Goal: Task Accomplishment & Management: Use online tool/utility

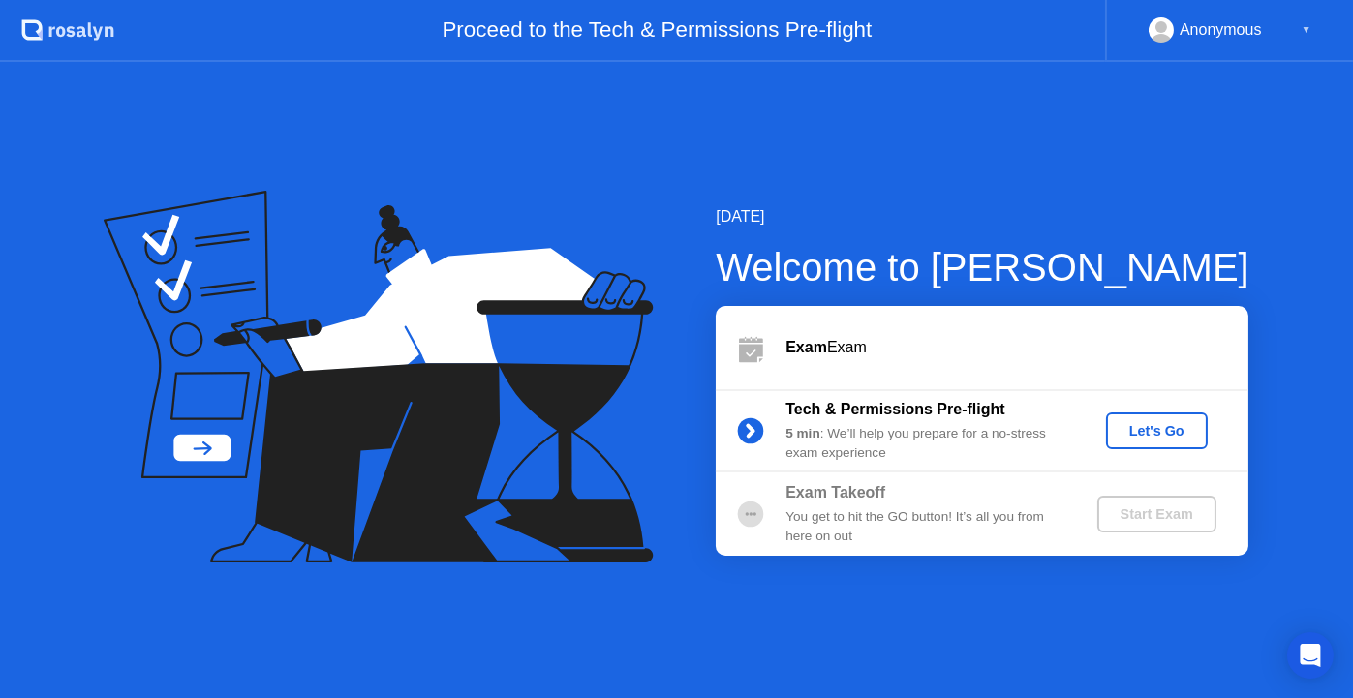
click at [1168, 423] on div "Let's Go" at bounding box center [1157, 430] width 86 height 15
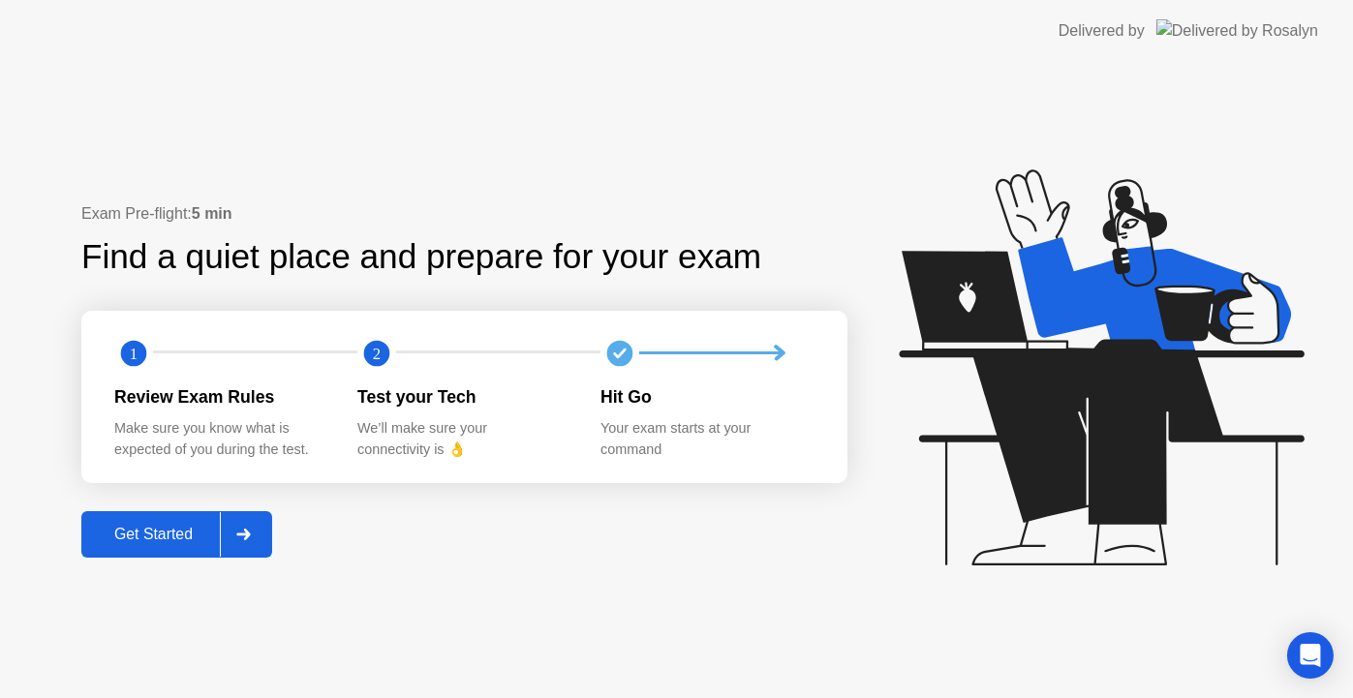
click at [172, 534] on div "Get Started" at bounding box center [153, 534] width 133 height 17
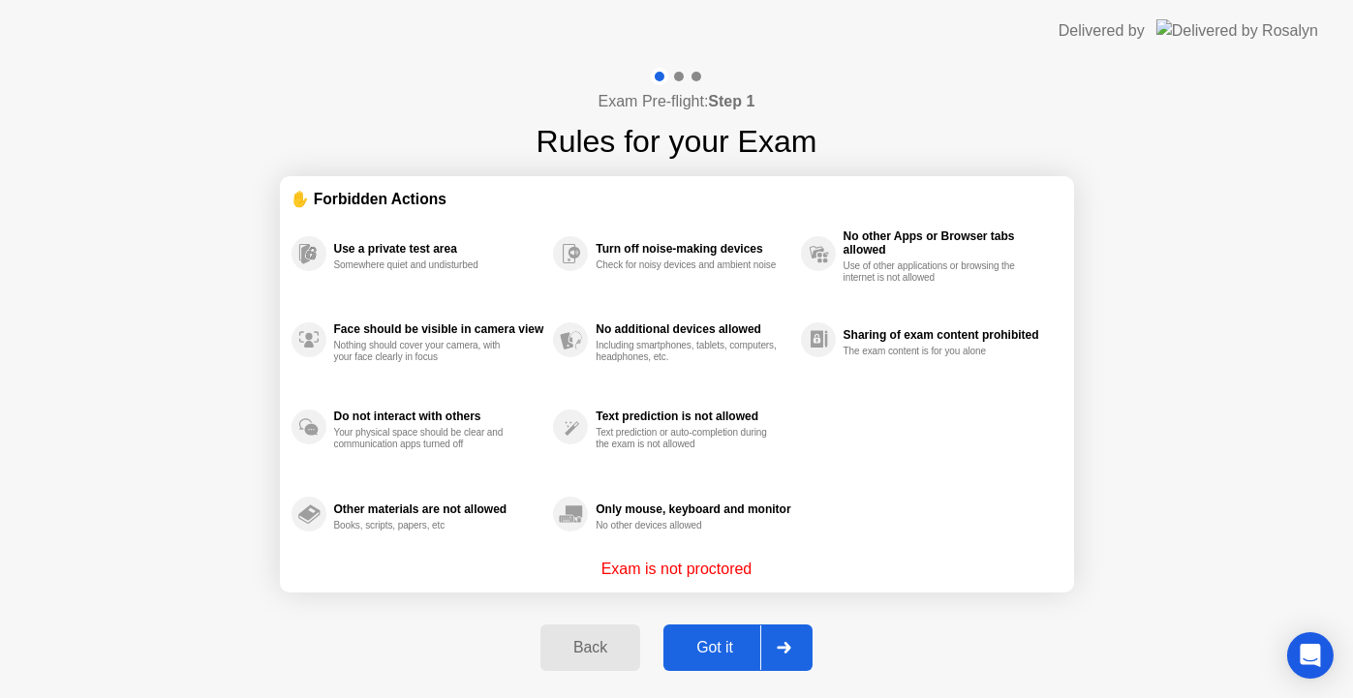
click at [691, 641] on div "Got it" at bounding box center [714, 647] width 91 height 17
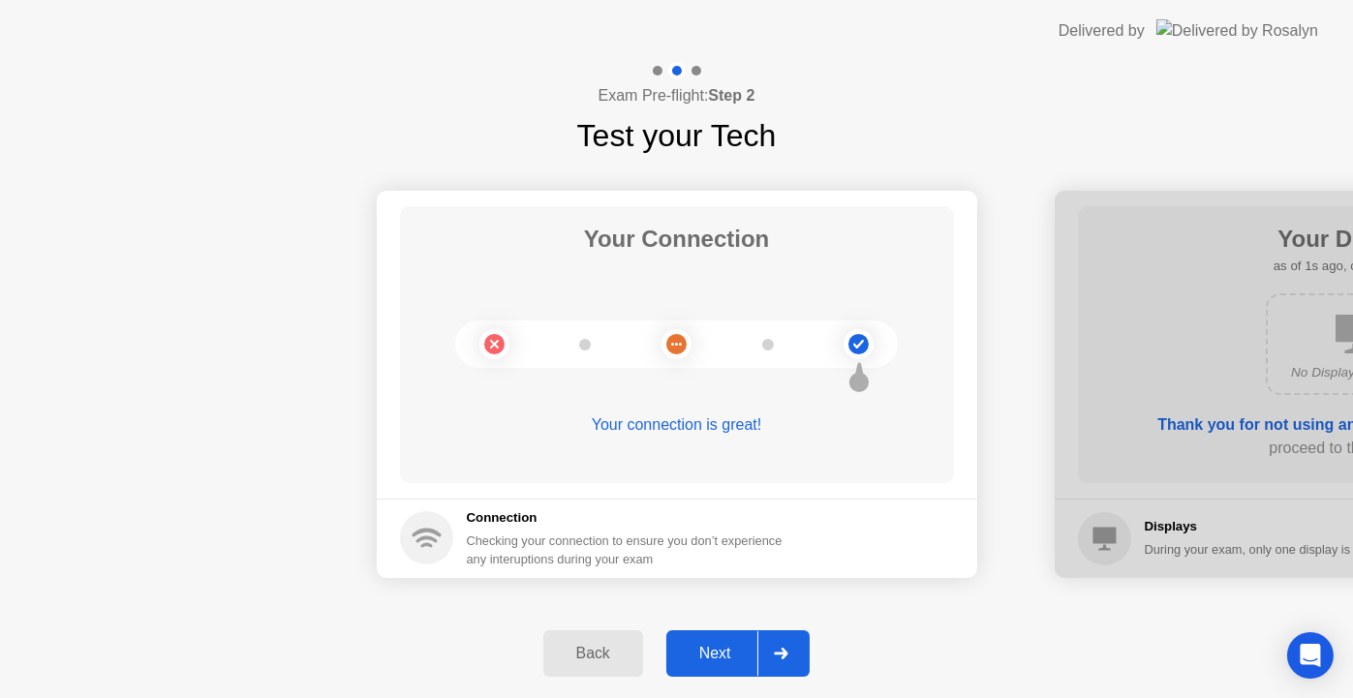
click at [778, 656] on icon at bounding box center [781, 654] width 15 height 12
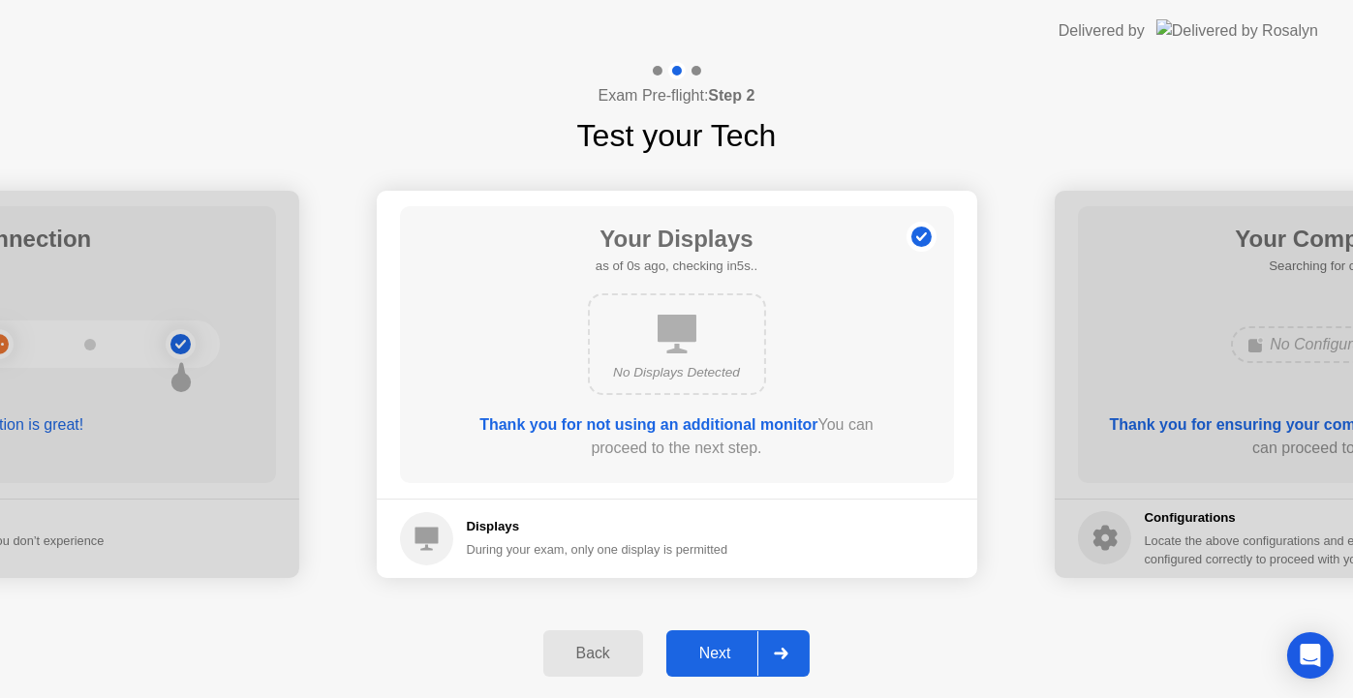
click at [779, 656] on icon at bounding box center [781, 654] width 15 height 12
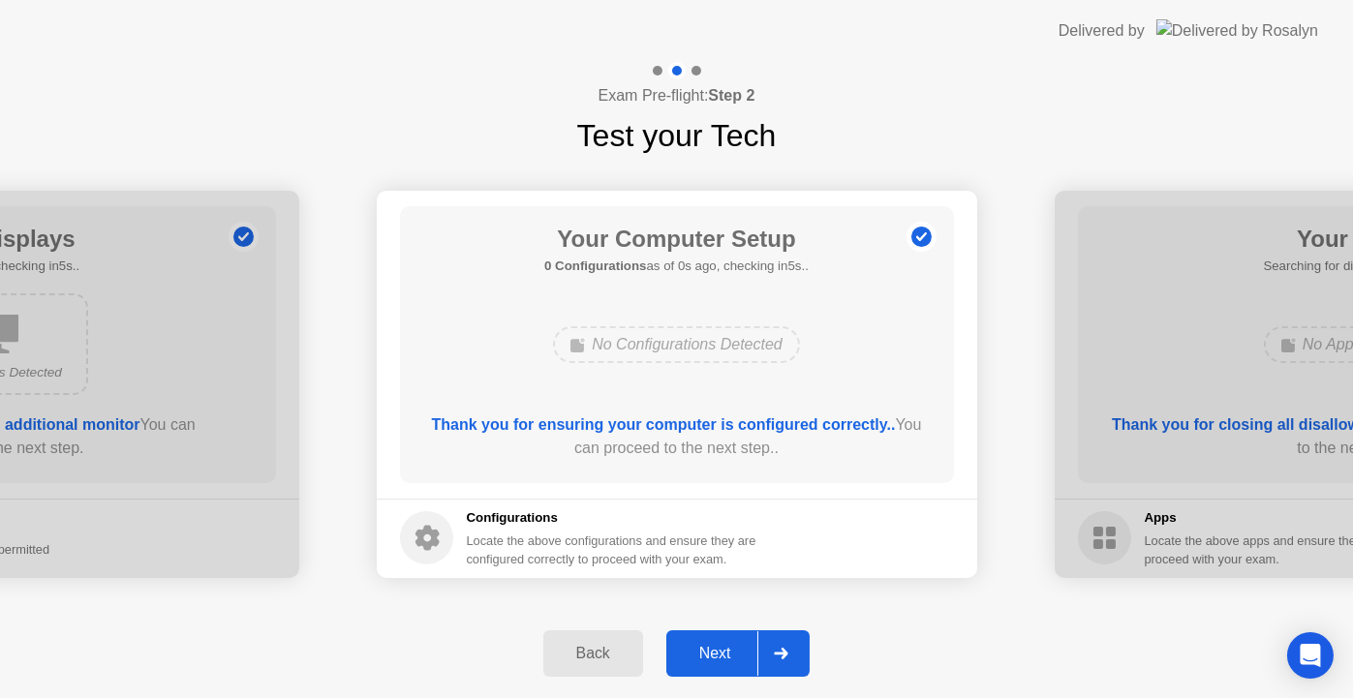
click at [779, 656] on icon at bounding box center [781, 654] width 15 height 12
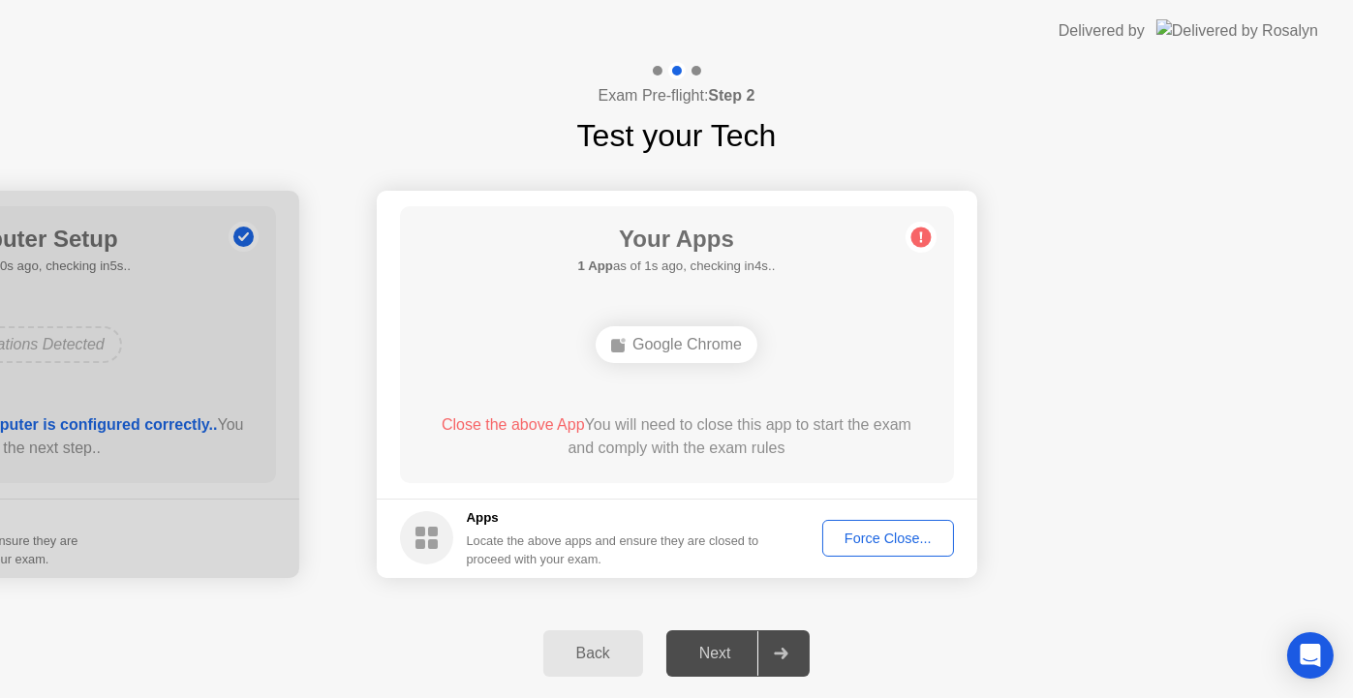
click at [880, 536] on div "Force Close..." at bounding box center [888, 538] width 118 height 15
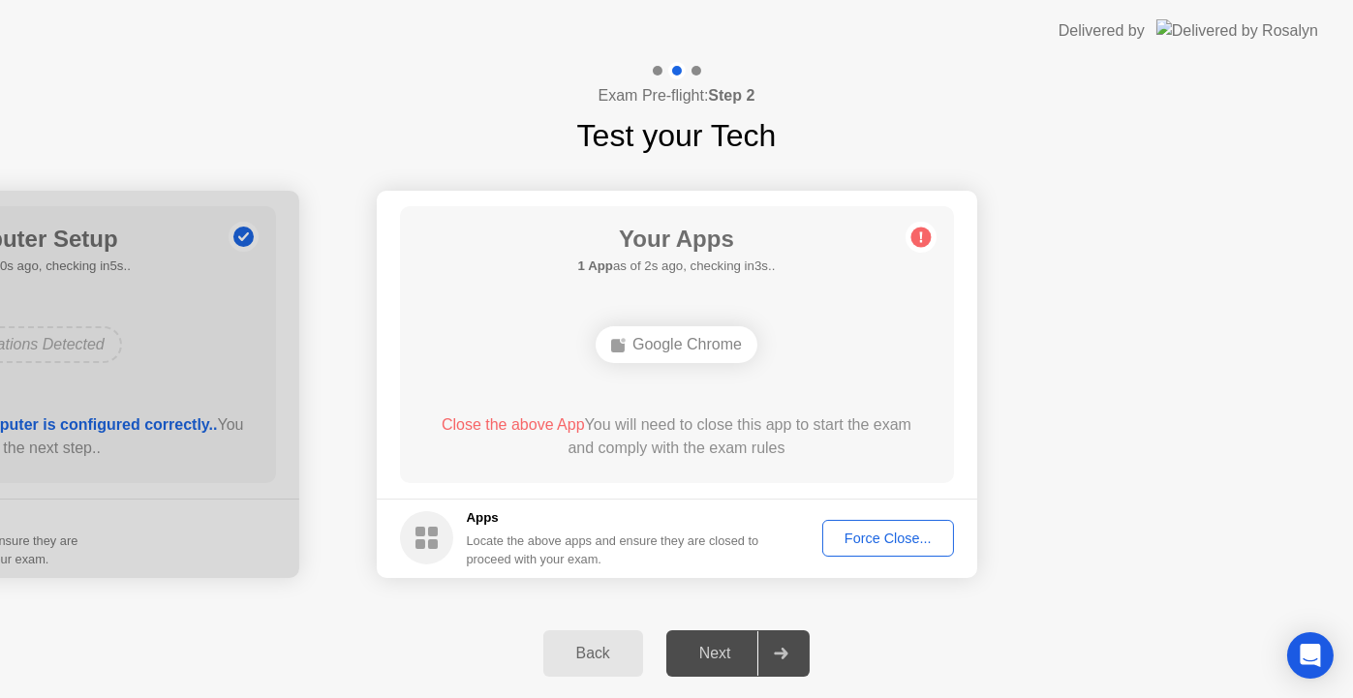
click at [883, 540] on div "Force Close..." at bounding box center [888, 538] width 118 height 15
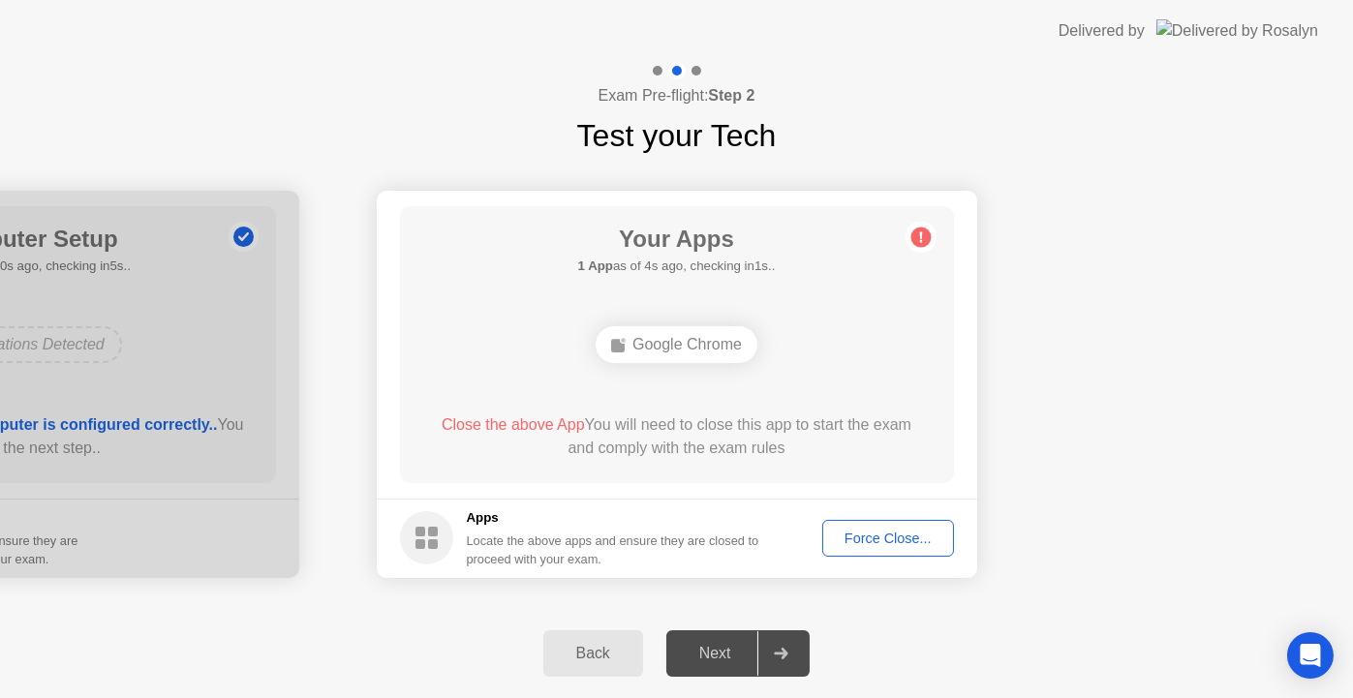
click at [698, 333] on div "Google Chrome" at bounding box center [677, 344] width 162 height 37
click at [704, 342] on div "Google Chrome" at bounding box center [677, 344] width 162 height 37
click at [998, 634] on div "Back Next" at bounding box center [676, 653] width 1353 height 89
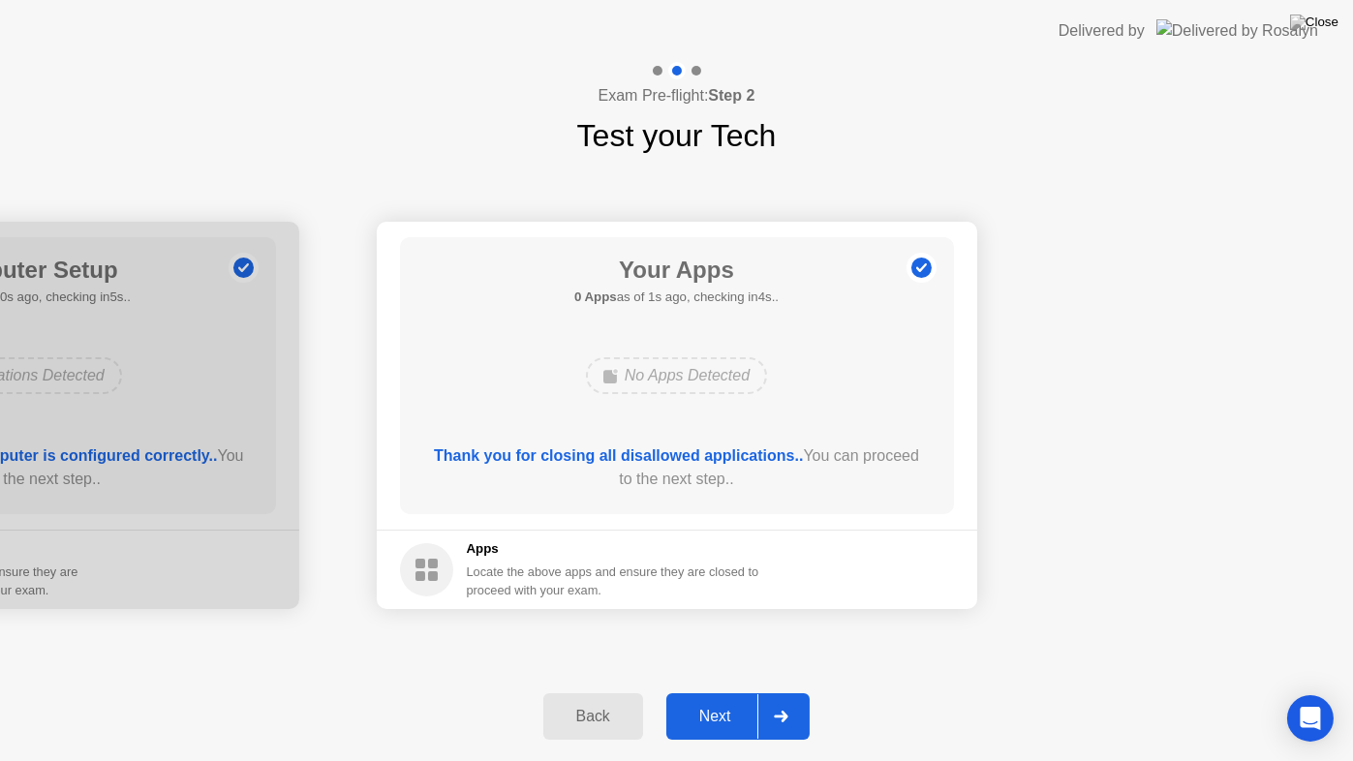
click at [794, 697] on div at bounding box center [780, 716] width 46 height 45
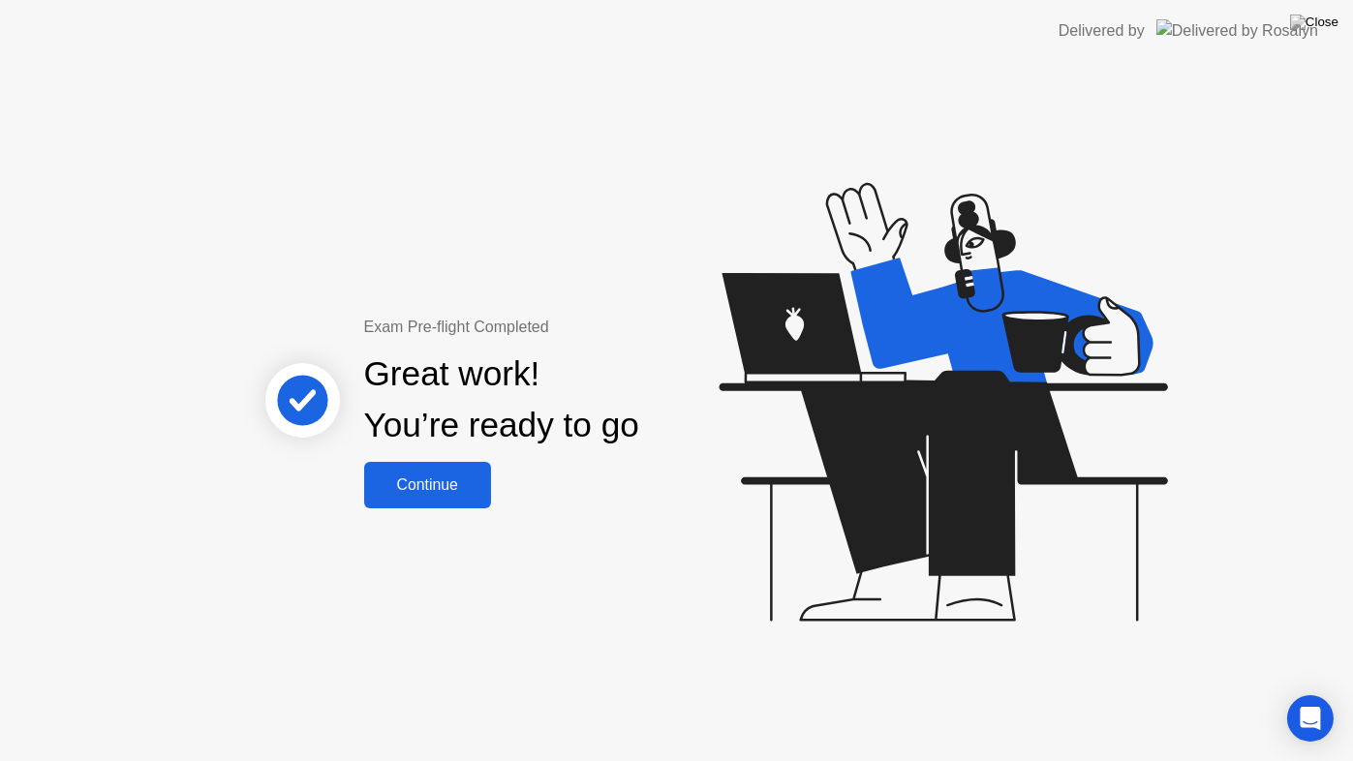
click at [418, 492] on div "Continue" at bounding box center [427, 485] width 115 height 17
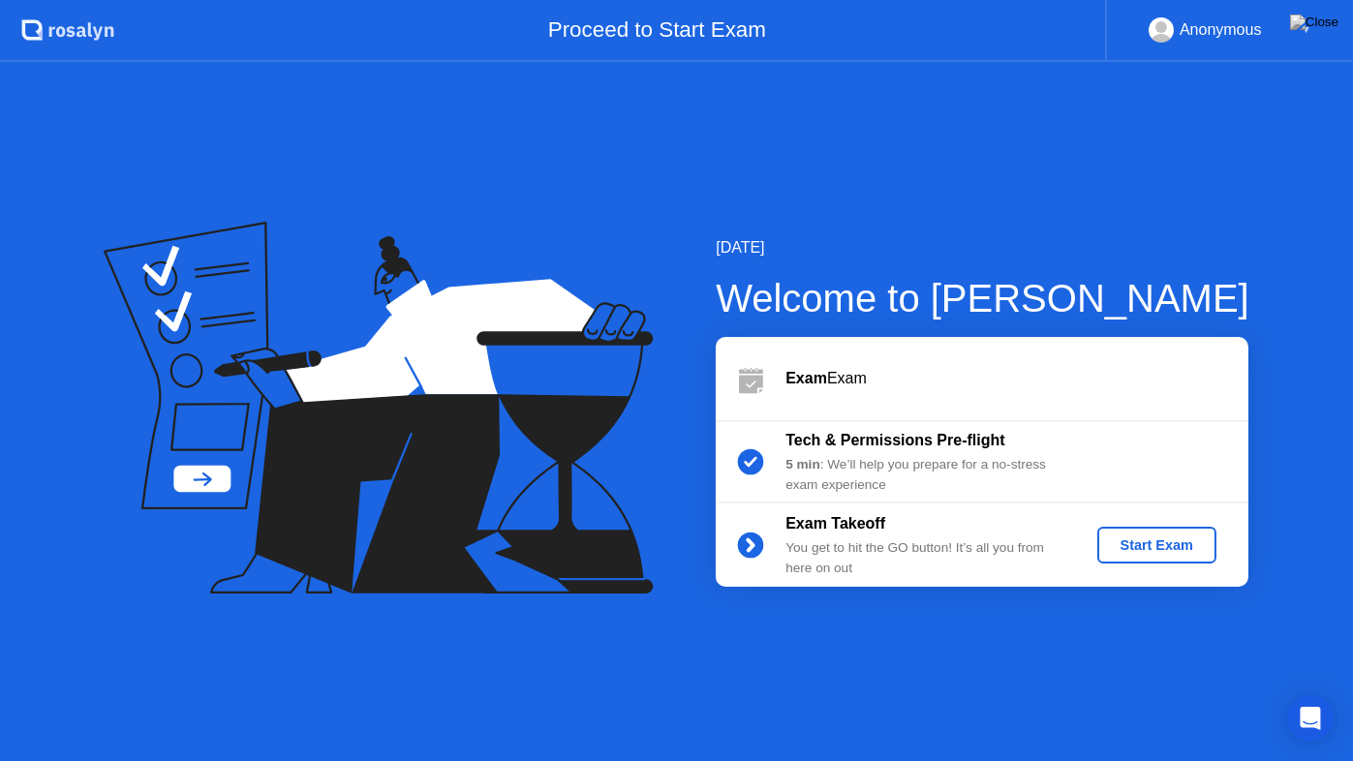
click at [1166, 539] on div "Start Exam" at bounding box center [1157, 545] width 104 height 15
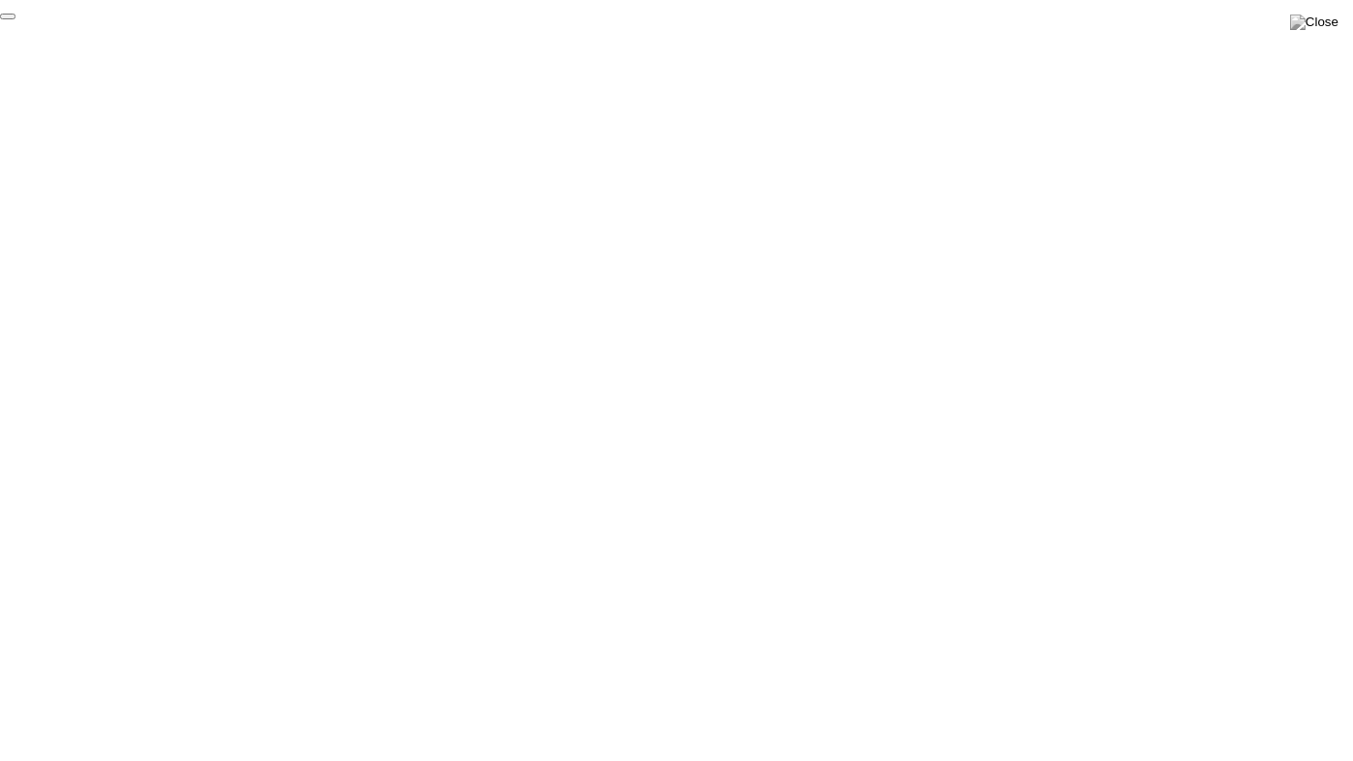
click div "End Proctoring Session"
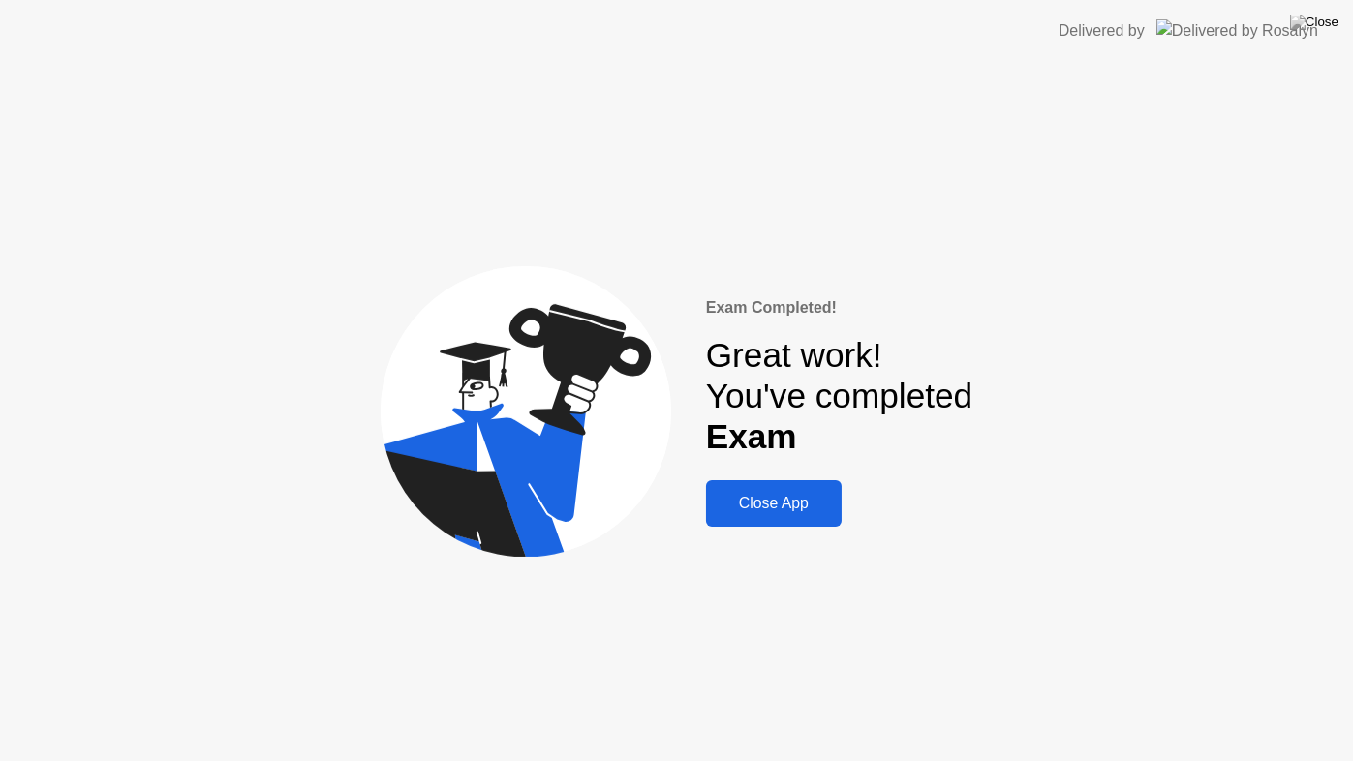
click at [743, 501] on div "Close App" at bounding box center [774, 503] width 124 height 17
